Goal: Communication & Community: Answer question/provide support

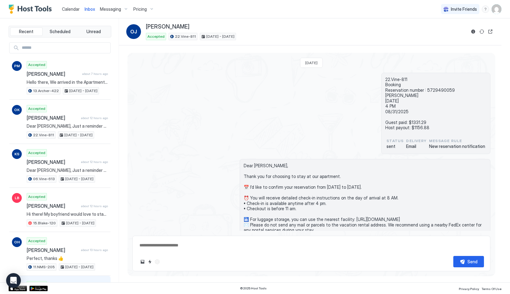
scroll to position [74, 0]
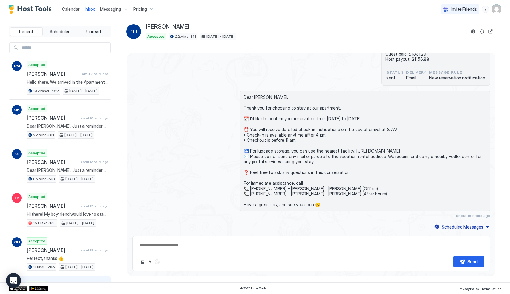
click at [71, 15] on button "Calendar" at bounding box center [70, 9] width 23 height 18
click at [71, 11] on span "Calendar" at bounding box center [71, 8] width 18 height 5
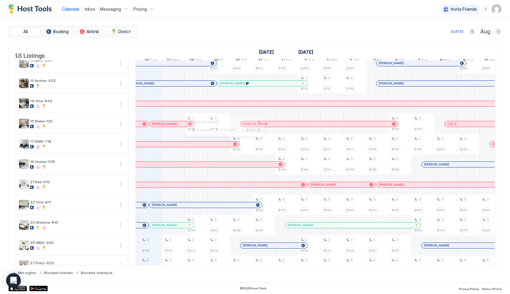
scroll to position [165, 0]
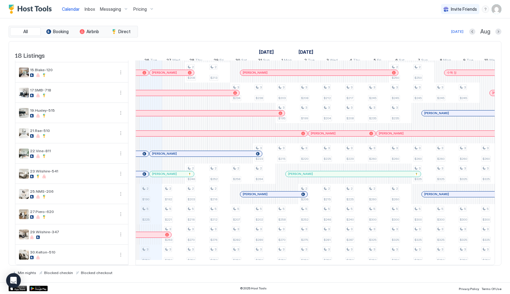
click at [188, 135] on div "[PERSON_NAME]" at bounding box center [195, 134] width 226 height 6
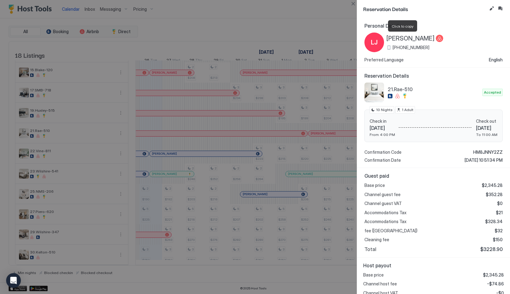
click at [400, 36] on span "[PERSON_NAME]" at bounding box center [411, 39] width 48 height 8
click at [502, 10] on button "Inbox" at bounding box center [500, 8] width 7 height 7
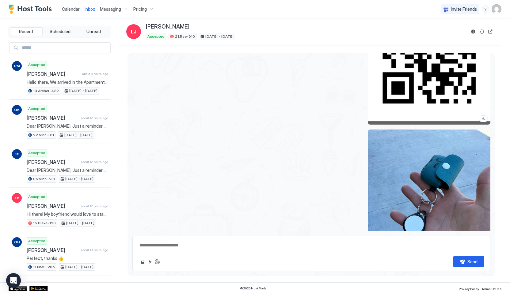
scroll to position [1568, 0]
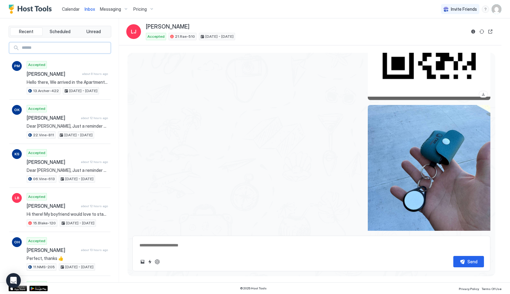
click at [50, 49] on input "Input Field" at bounding box center [64, 48] width 91 height 10
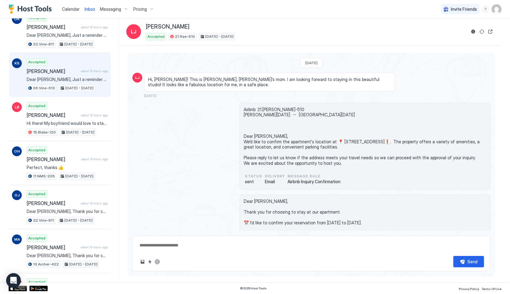
scroll to position [0, 0]
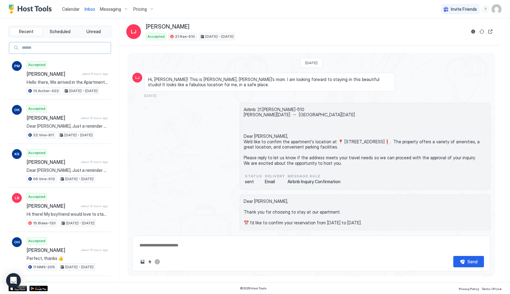
click at [53, 50] on input "Input Field" at bounding box center [64, 48] width 91 height 10
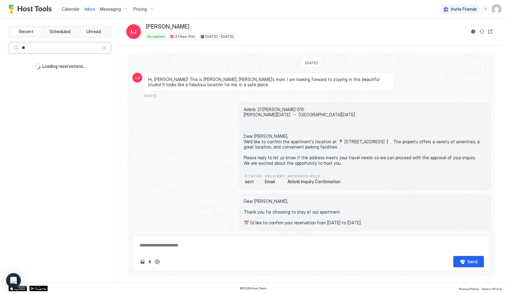
type input "*"
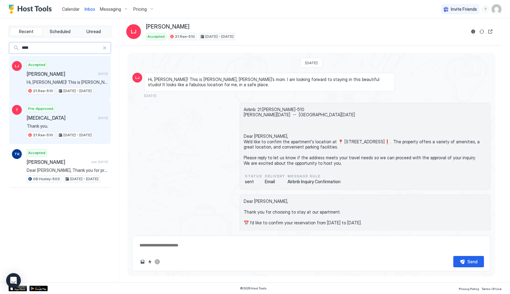
type input "****"
click at [78, 125] on span "Thank you." at bounding box center [67, 126] width 81 height 6
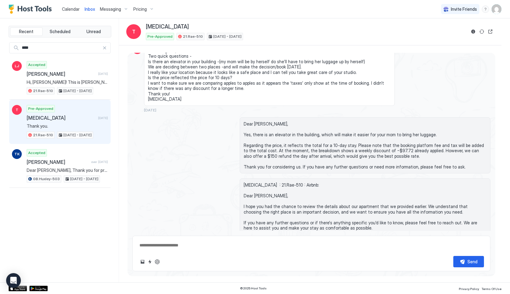
scroll to position [256, 0]
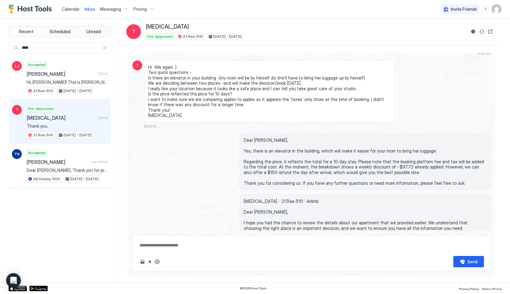
click at [211, 85] on span "Hi -Me again :) Two quick questions - Is there an elevator in your building -(m…" at bounding box center [269, 91] width 243 height 54
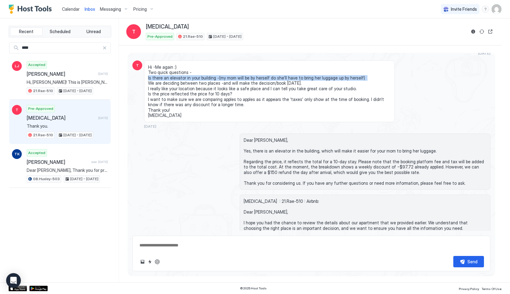
click at [207, 89] on span "Hi -Me again :) Two quick questions - Is there an elevator in your building -(m…" at bounding box center [269, 91] width 243 height 54
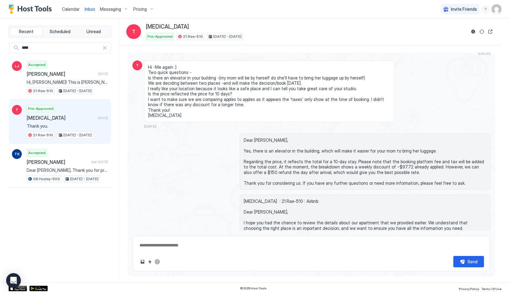
click at [207, 89] on span "Hi -Me again :) Two quick questions - Is there an elevator in your building -(m…" at bounding box center [269, 91] width 243 height 54
click at [190, 113] on span "Hi -Me again :) Two quick questions - Is there an elevator in your building -(m…" at bounding box center [269, 91] width 243 height 54
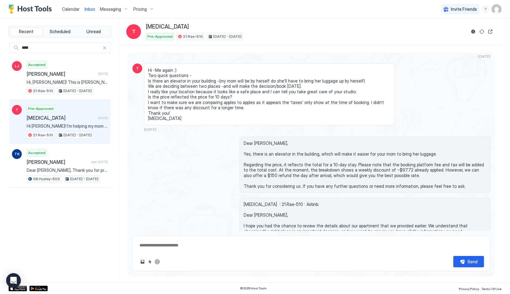
click at [103, 51] on div "****" at bounding box center [59, 47] width 101 height 11
click at [103, 50] on div "****" at bounding box center [59, 47] width 101 height 11
click at [103, 49] on div at bounding box center [104, 48] width 4 height 4
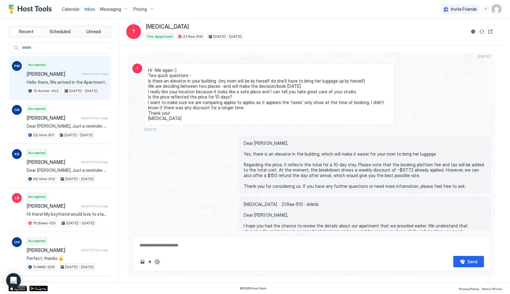
click at [60, 82] on span "Hello there, We arrived in the Apartment. Its all good. Instructions were clear…" at bounding box center [67, 82] width 81 height 6
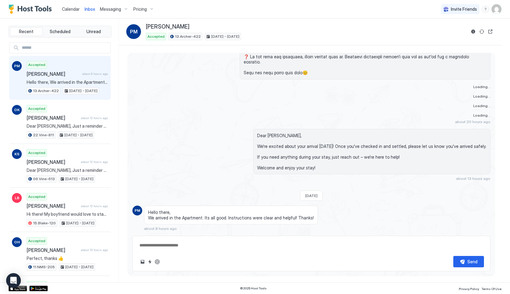
scroll to position [506, 0]
click at [65, 8] on span "Calendar" at bounding box center [71, 8] width 18 height 5
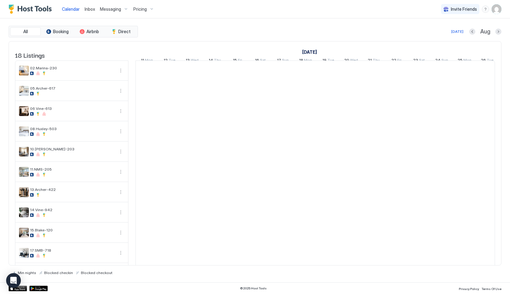
scroll to position [0, 341]
